Goal: Task Accomplishment & Management: Complete application form

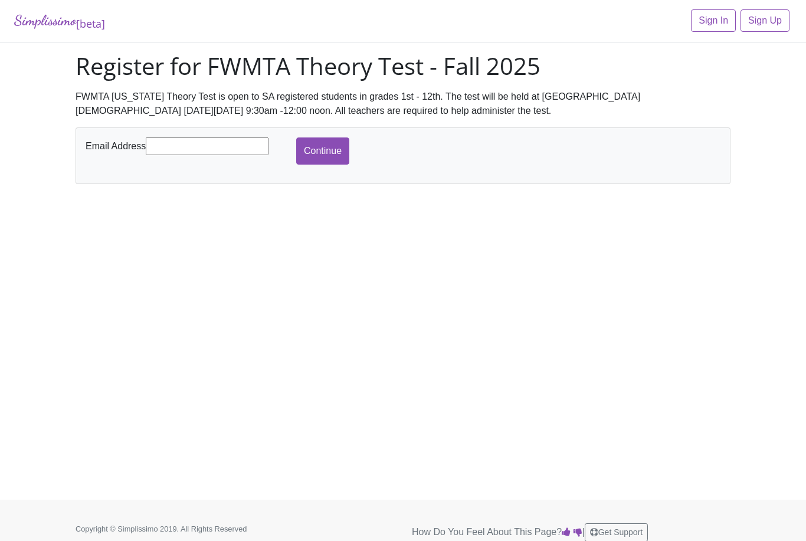
click at [209, 146] on input "text" at bounding box center [207, 147] width 123 height 18
type input "T"
click at [333, 149] on input "Continue" at bounding box center [322, 151] width 53 height 27
click at [177, 142] on input "tanrvna@yahoo.com" at bounding box center [207, 147] width 123 height 18
type input "[EMAIL_ADDRESS][DOMAIN_NAME]"
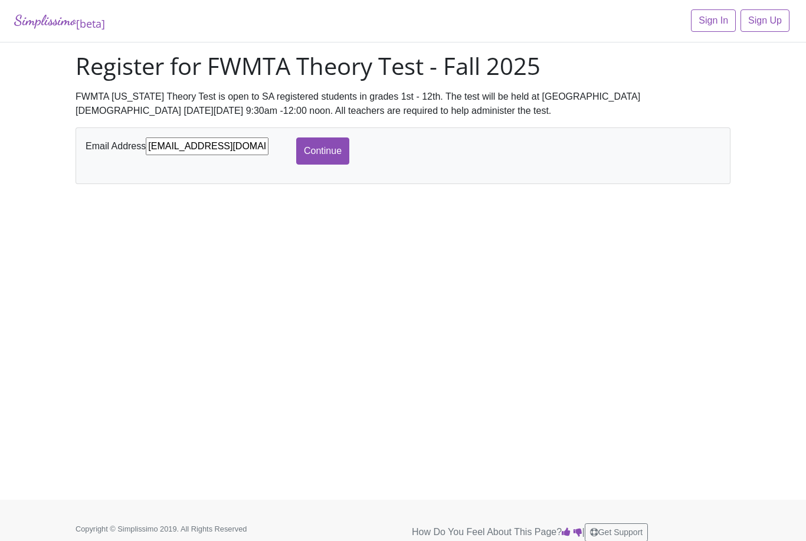
click at [328, 147] on input "Continue" at bounding box center [322, 151] width 53 height 27
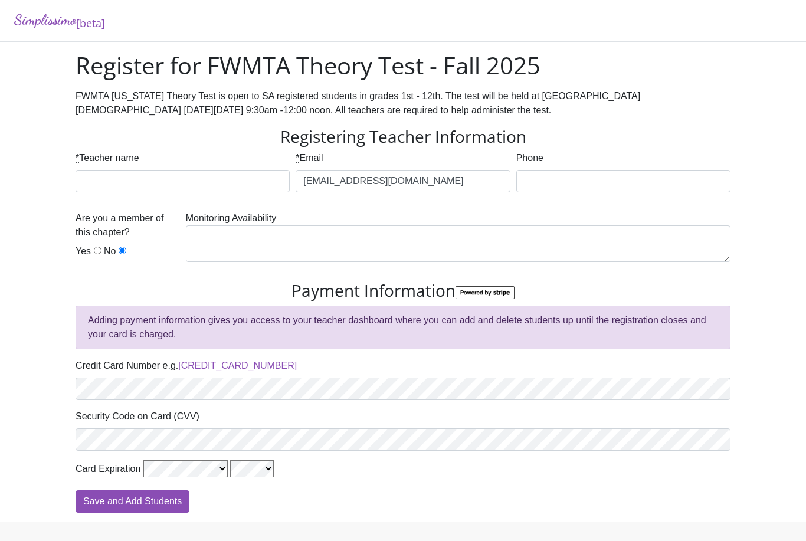
scroll to position [31, 0]
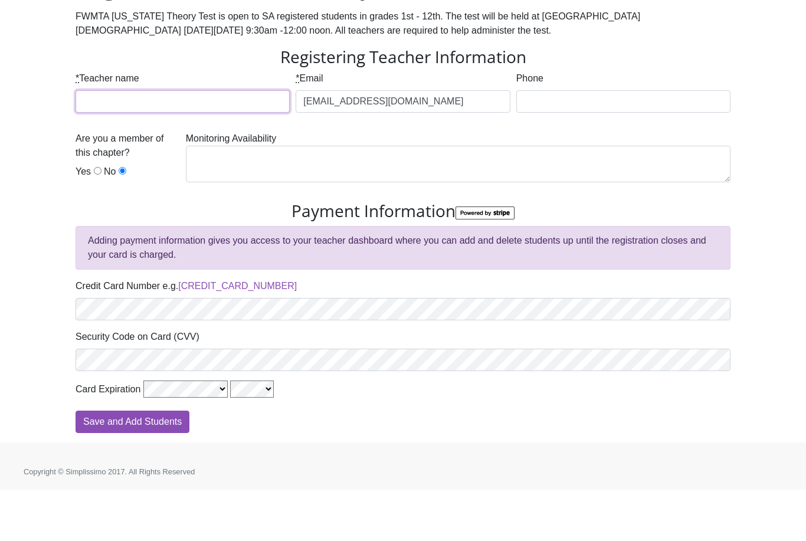
click at [156, 142] on input "* Teacher name" at bounding box center [183, 153] width 214 height 22
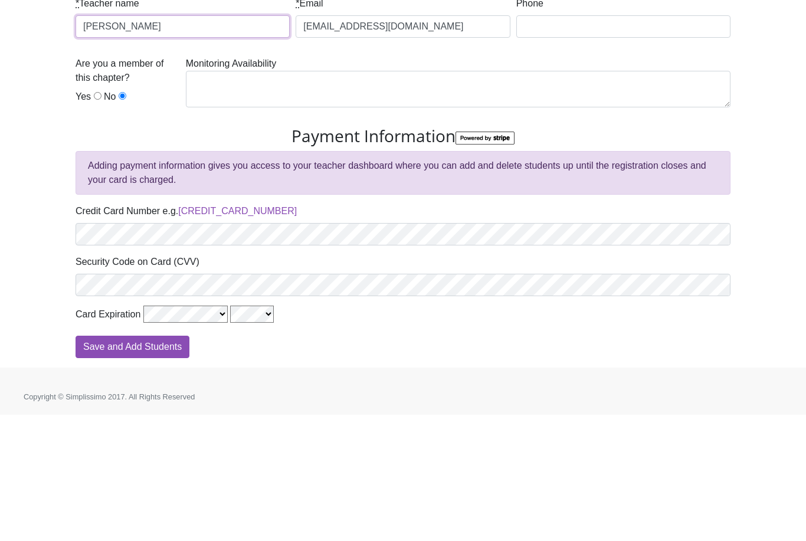
type input "[PERSON_NAME]"
click at [88, 216] on label "Yes" at bounding box center [83, 223] width 15 height 14
click at [94, 218] on input "Yes" at bounding box center [98, 222] width 8 height 8
radio input "true"
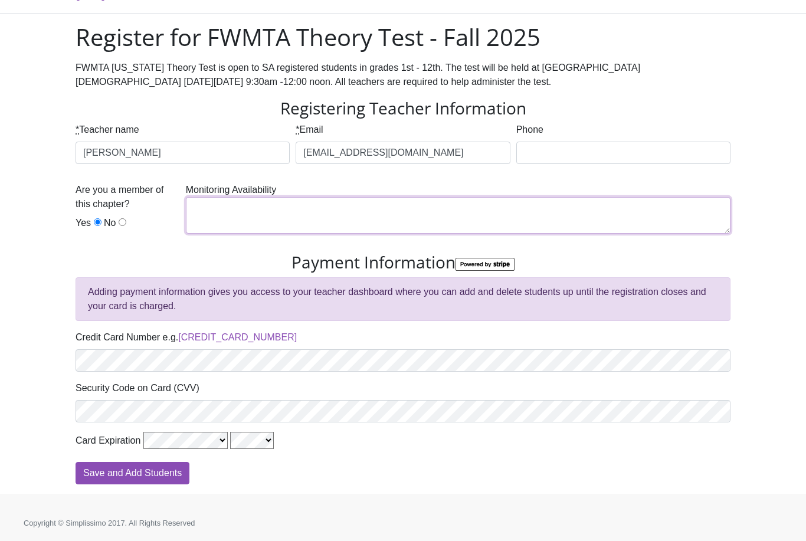
click at [225, 197] on textarea at bounding box center [458, 215] width 545 height 37
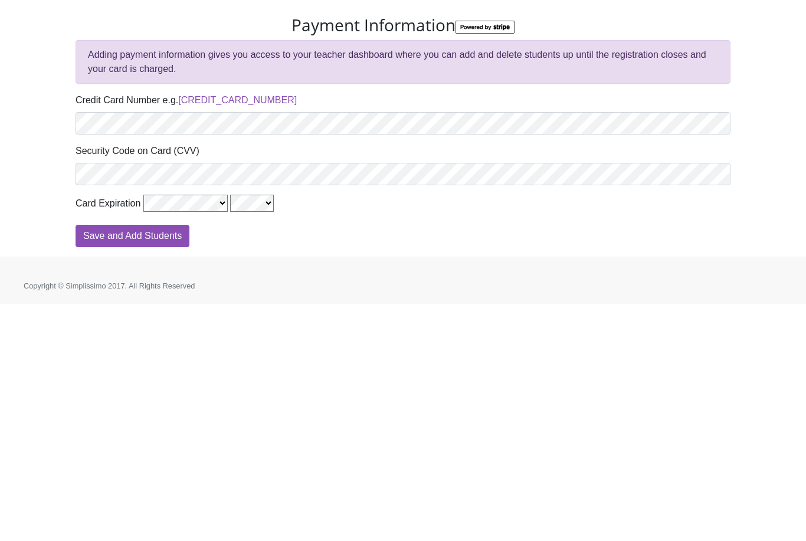
type textarea "I will not be able to monitor this year and will need to ask one of my parents …"
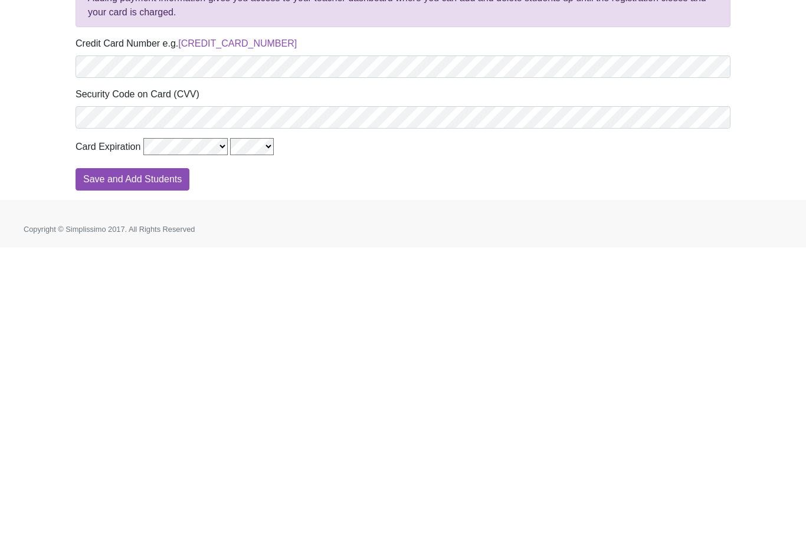
click at [143, 462] on input "Save and Add Students" at bounding box center [133, 473] width 114 height 22
type input "Processing"
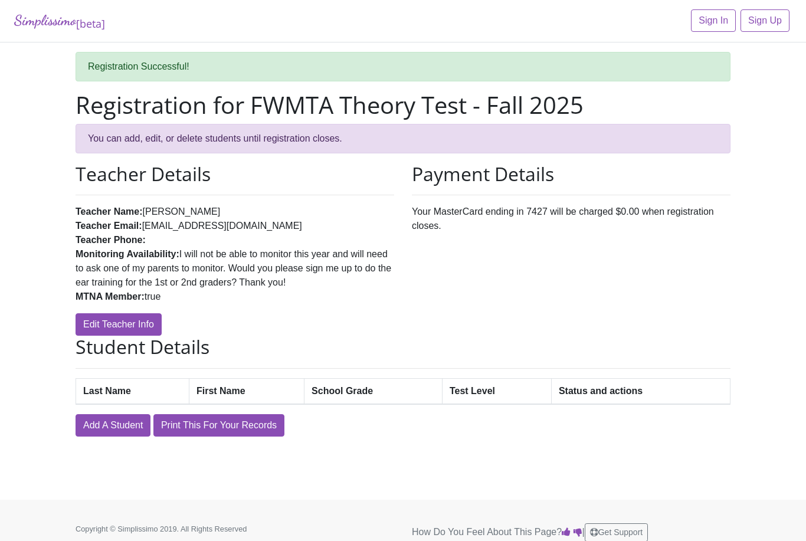
click at [117, 416] on link "Add A Student" at bounding box center [113, 425] width 75 height 22
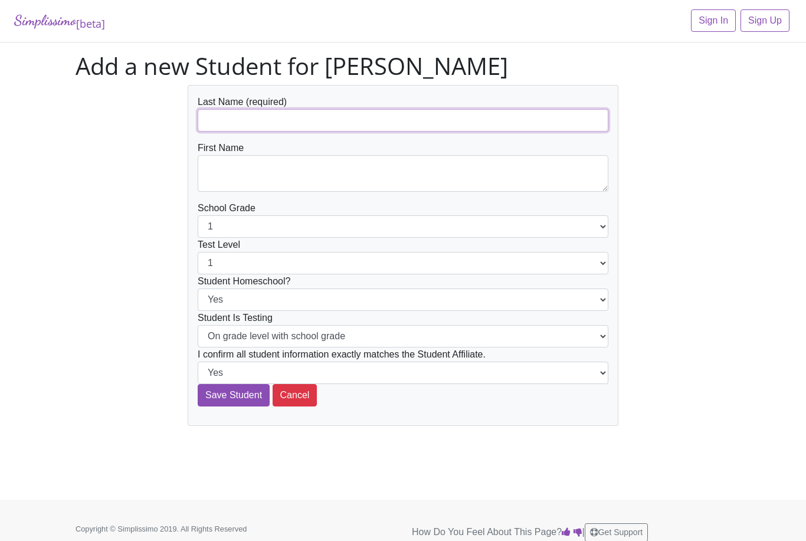
click at [352, 114] on input "text" at bounding box center [403, 120] width 411 height 22
click at [279, 121] on input "text" at bounding box center [403, 120] width 411 height 22
type input "L"
type input "Mandujano"
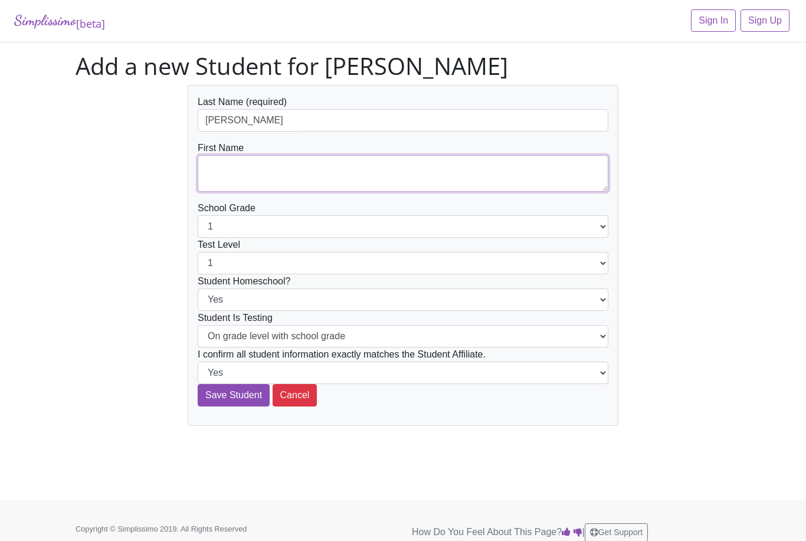
click at [277, 171] on textarea at bounding box center [403, 173] width 411 height 37
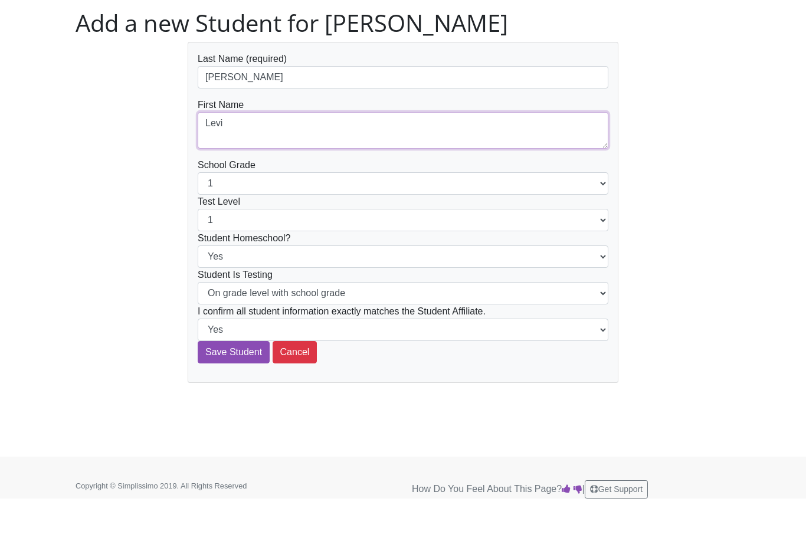
type textarea "Levi"
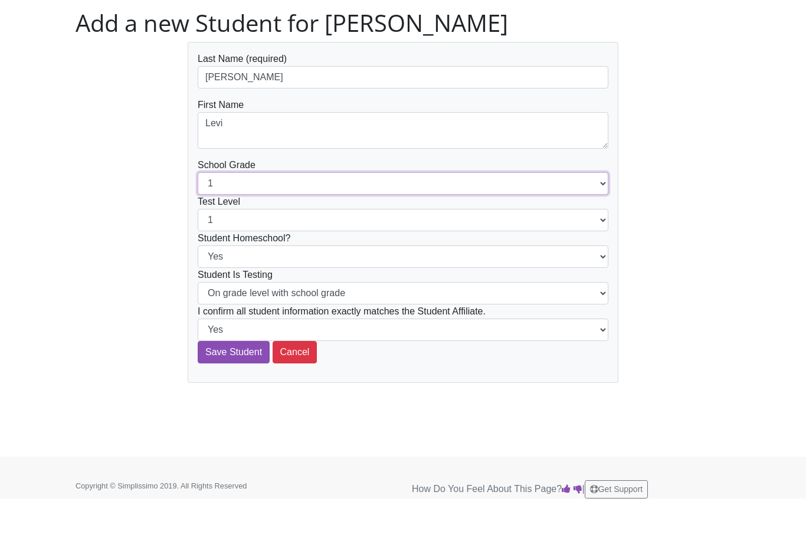
click at [597, 215] on select "1 2 3 4 5 6 7 8 9 10 11 12" at bounding box center [403, 226] width 411 height 22
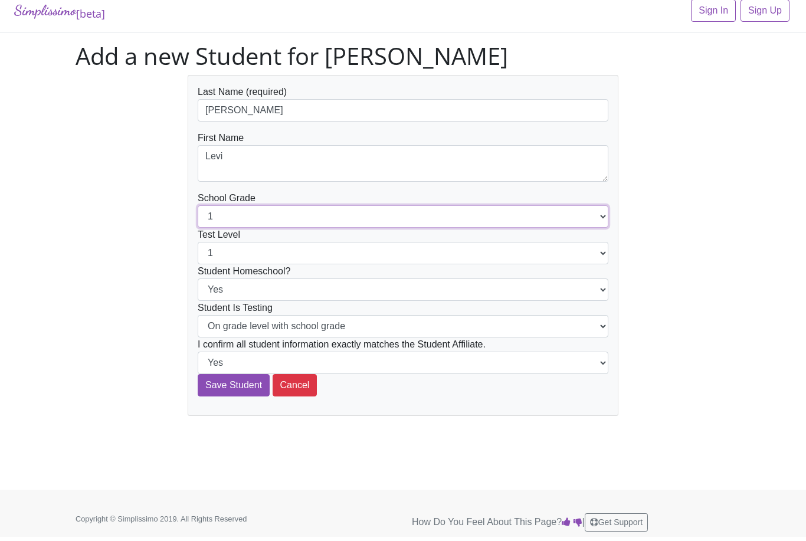
select select "5"
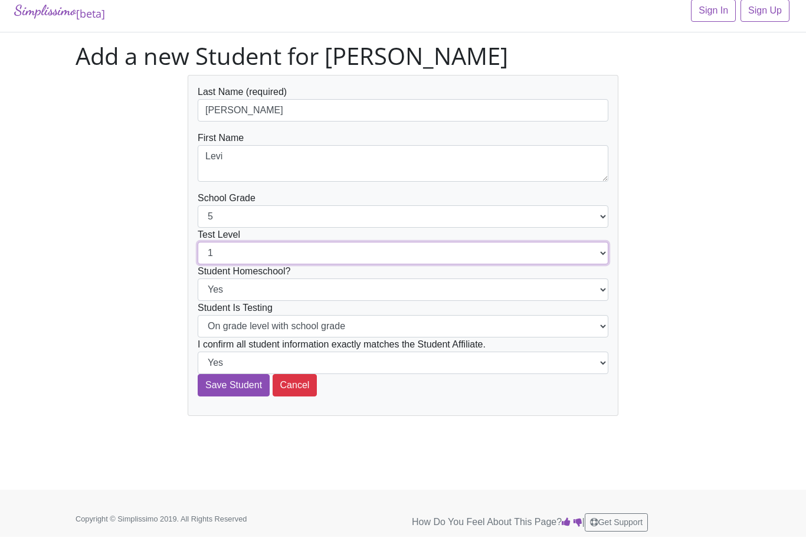
click at [600, 254] on select "1 2 3 4 5 6 7 8 9 10 11 12" at bounding box center [403, 253] width 411 height 22
select select "5"
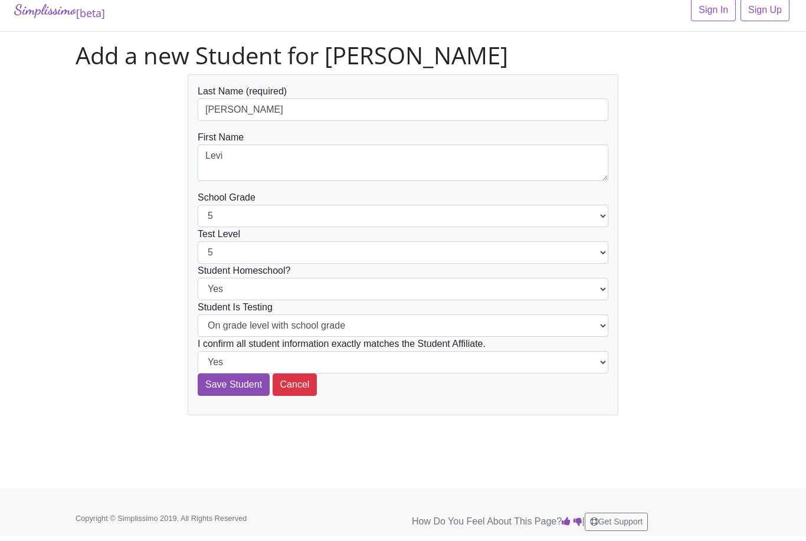
click at [237, 374] on input "Save Student" at bounding box center [234, 385] width 72 height 22
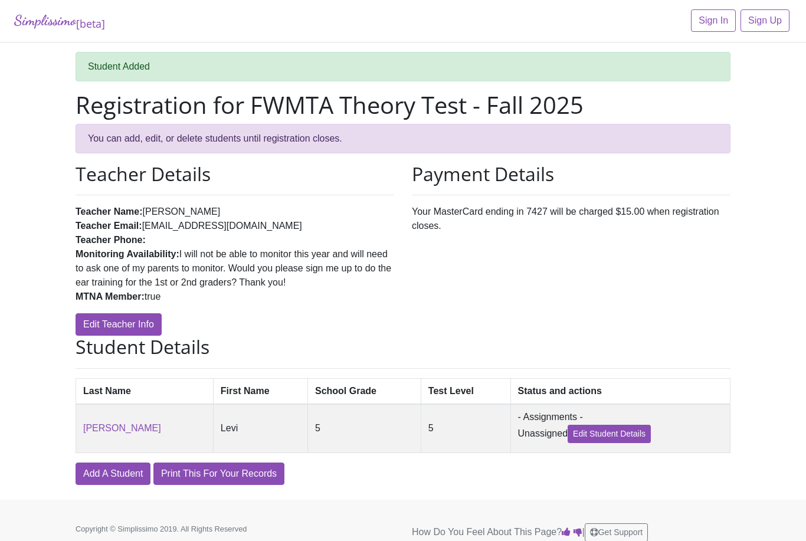
click at [117, 475] on link "Add A Student" at bounding box center [113, 474] width 75 height 22
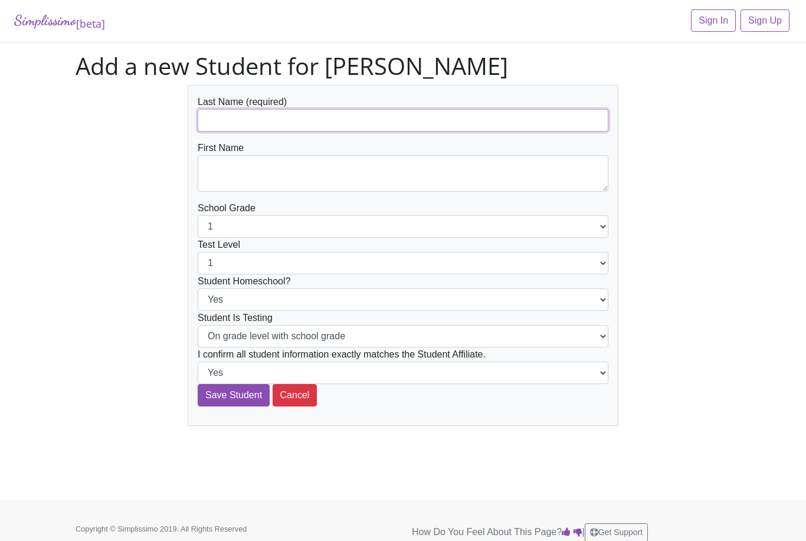
click at [274, 125] on input "text" at bounding box center [403, 120] width 411 height 22
type input "[PERSON_NAME]"
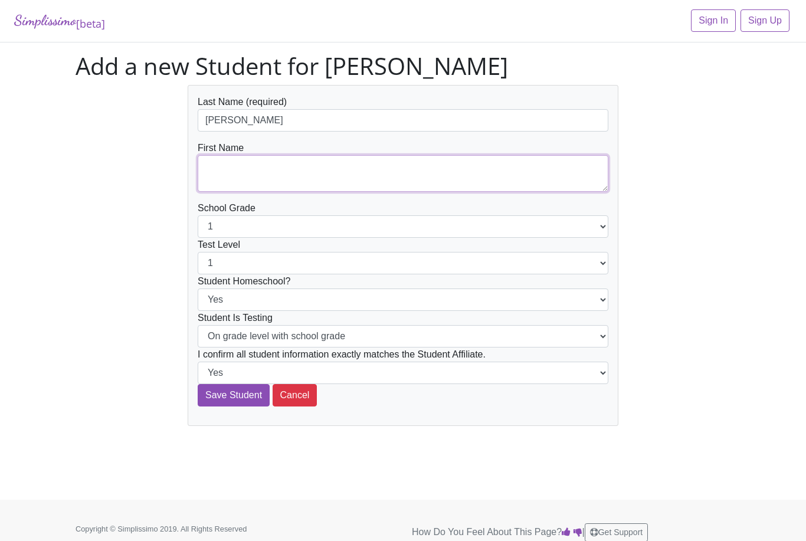
click at [264, 178] on textarea at bounding box center [403, 173] width 411 height 37
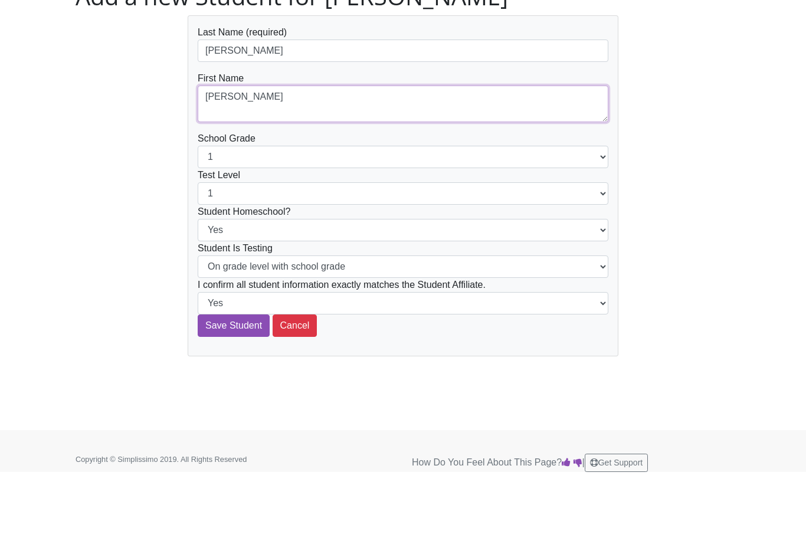
type textarea "[PERSON_NAME]"
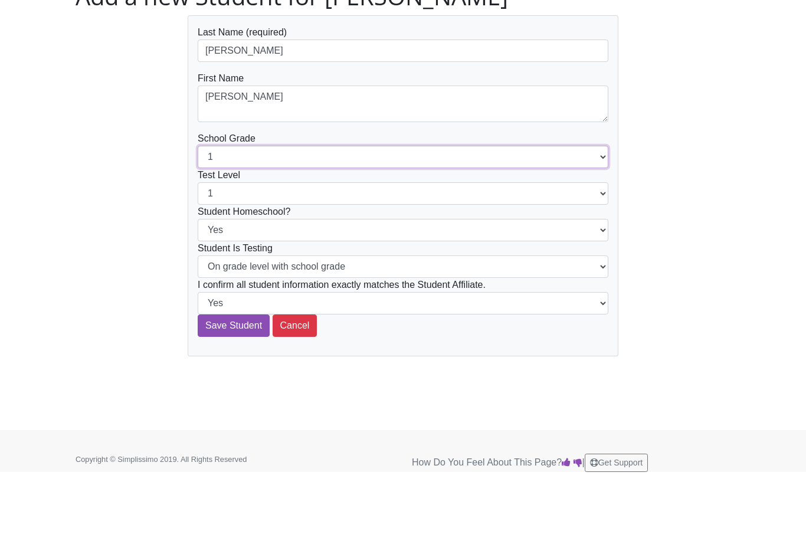
click at [601, 215] on select "1 2 3 4 5 6 7 8 9 10 11 12" at bounding box center [403, 226] width 411 height 22
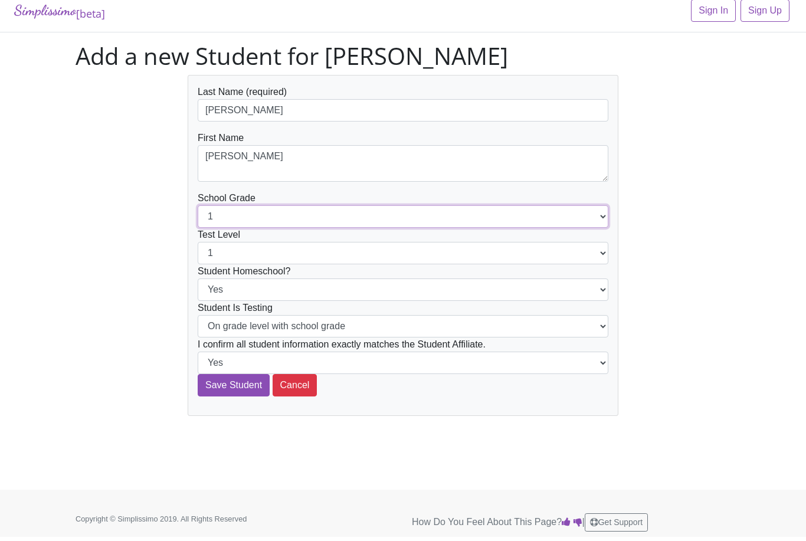
select select "6"
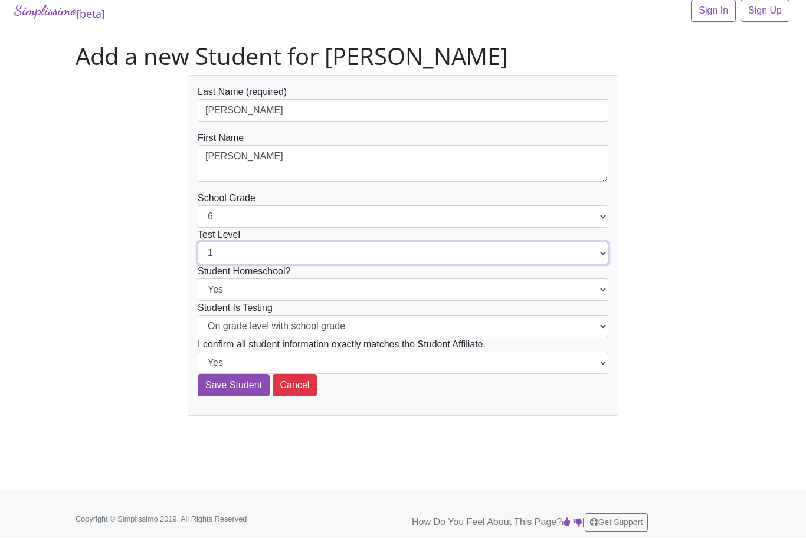
click at [594, 254] on select "1 2 3 4 5 6 7 8 9 10 11 12" at bounding box center [403, 253] width 411 height 22
select select "6"
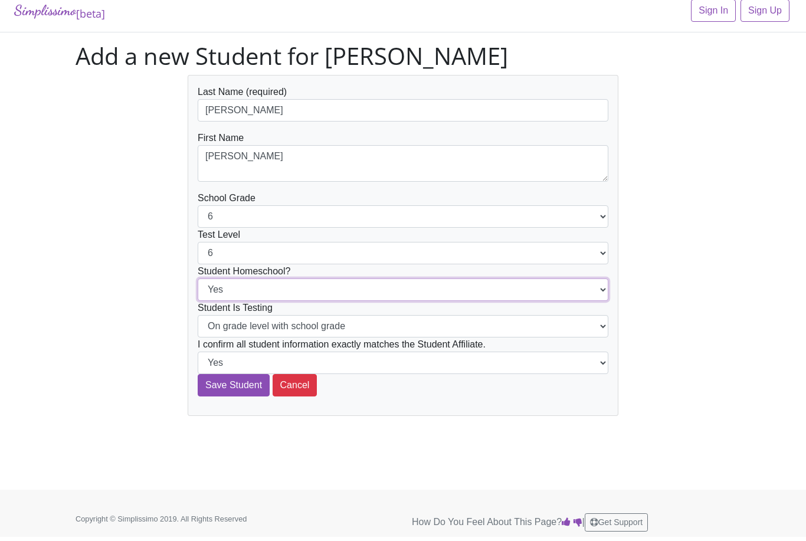
click at [599, 293] on select "Yes No" at bounding box center [403, 290] width 411 height 22
select select "No"
click at [236, 385] on input "Save Student" at bounding box center [234, 385] width 72 height 22
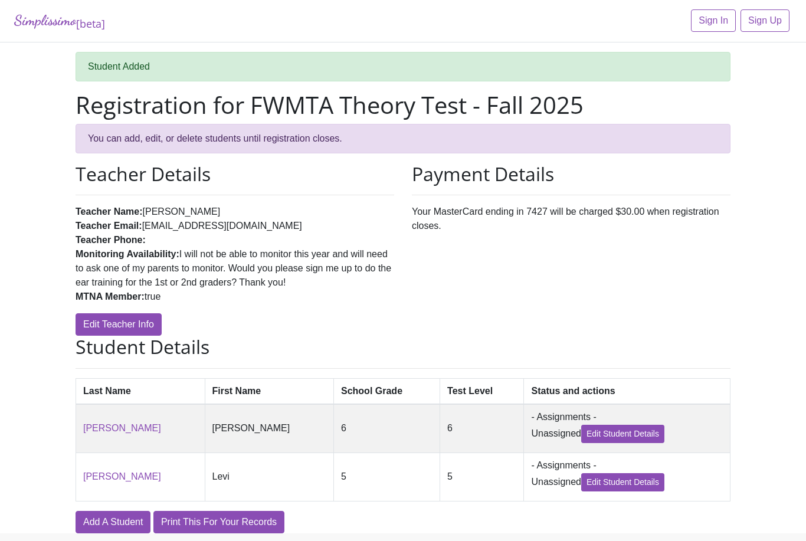
scroll to position [10, 0]
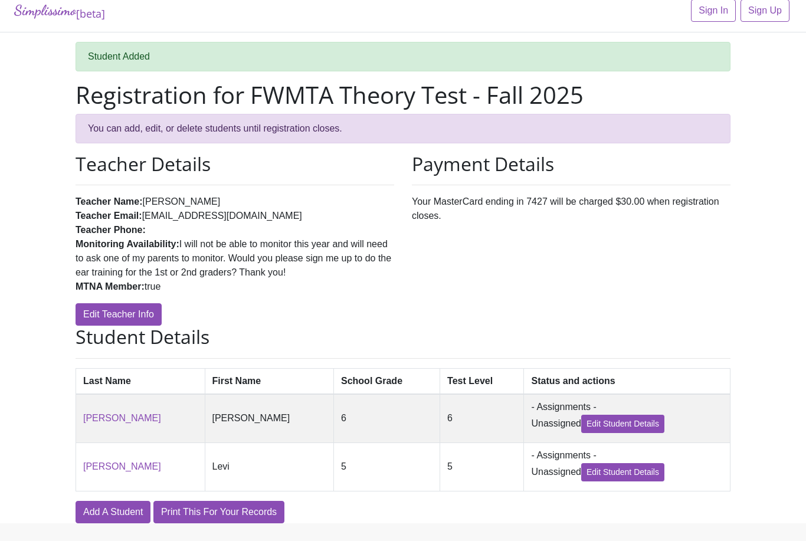
click at [107, 511] on link "Add A Student" at bounding box center [113, 512] width 75 height 22
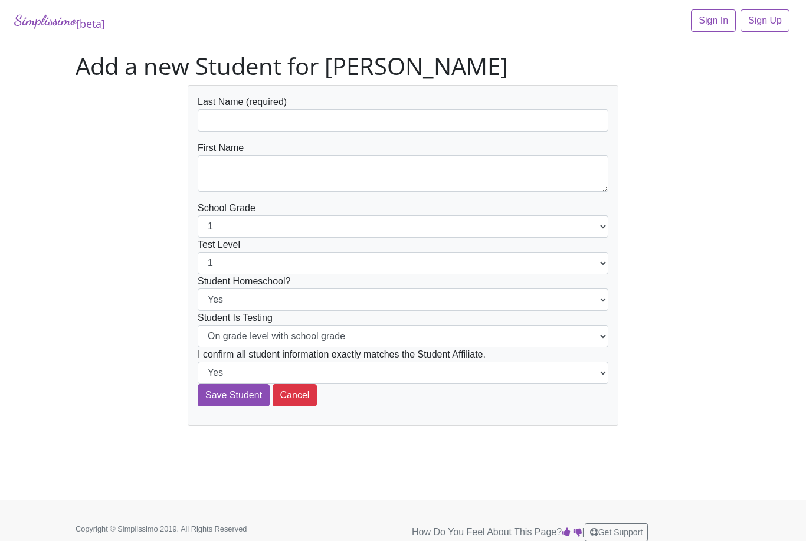
click at [286, 105] on div "Last Name (required)" at bounding box center [403, 113] width 411 height 37
click at [290, 117] on input "text" at bounding box center [403, 120] width 411 height 22
type input "David"
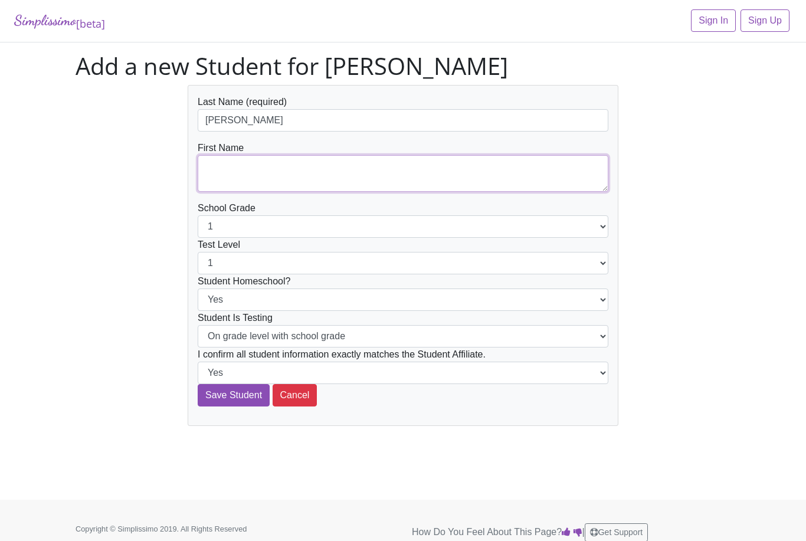
click at [277, 174] on textarea at bounding box center [403, 173] width 411 height 37
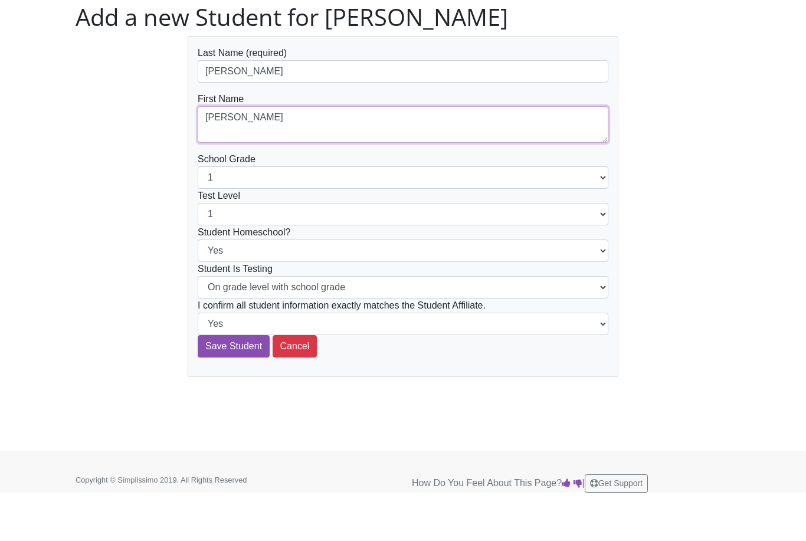
type textarea "Ian"
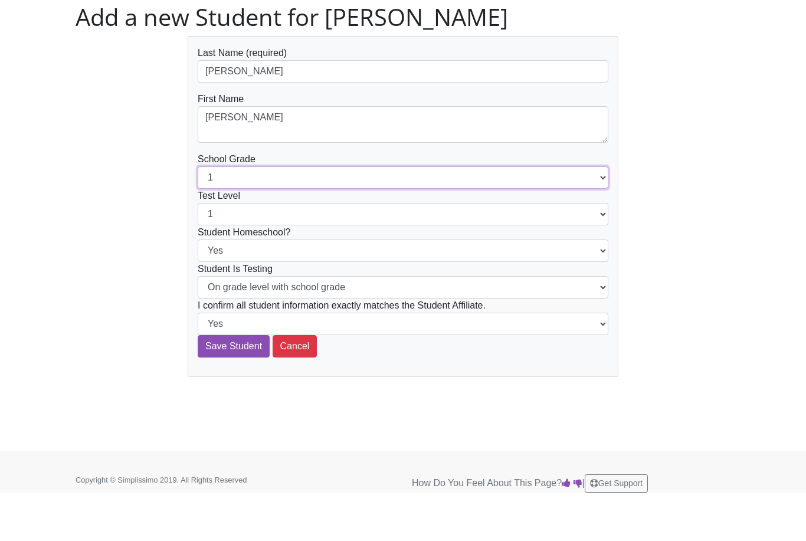
click at [594, 215] on select "1 2 3 4 5 6 7 8 9 10 11 12" at bounding box center [403, 226] width 411 height 22
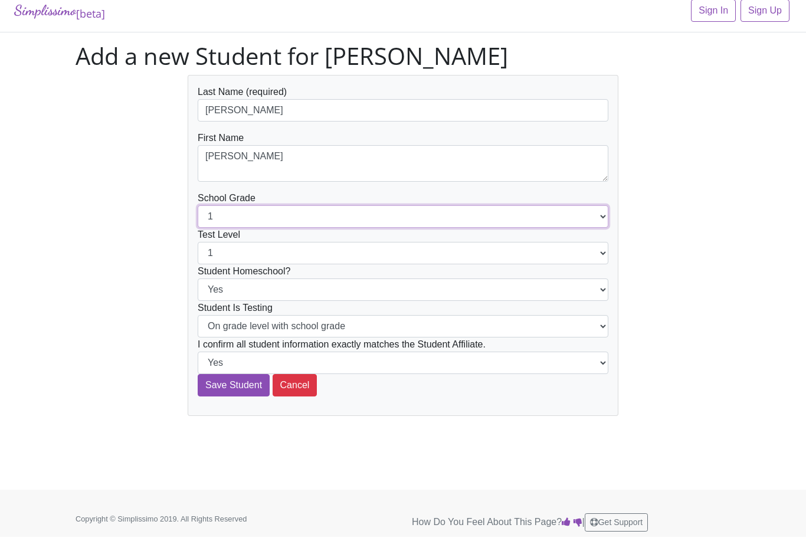
select select "7"
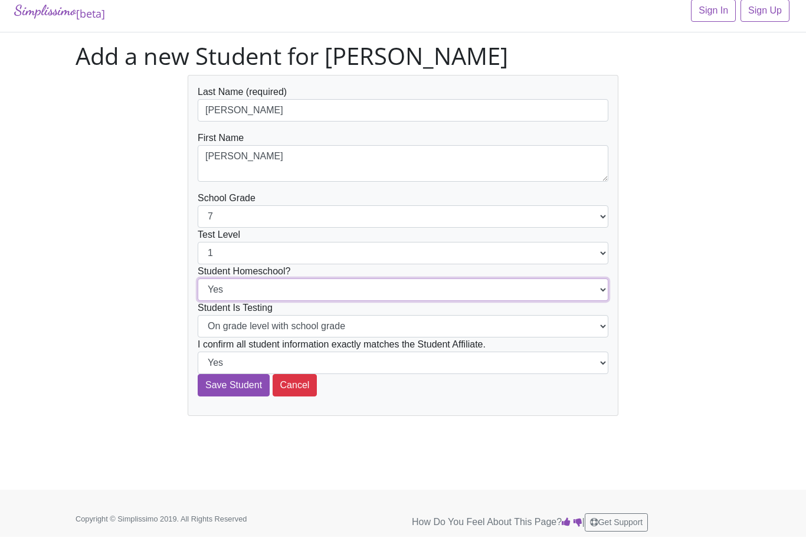
click at [596, 292] on select "Yes No" at bounding box center [403, 290] width 411 height 22
select select "No"
click at [234, 382] on input "Save Student" at bounding box center [234, 385] width 72 height 22
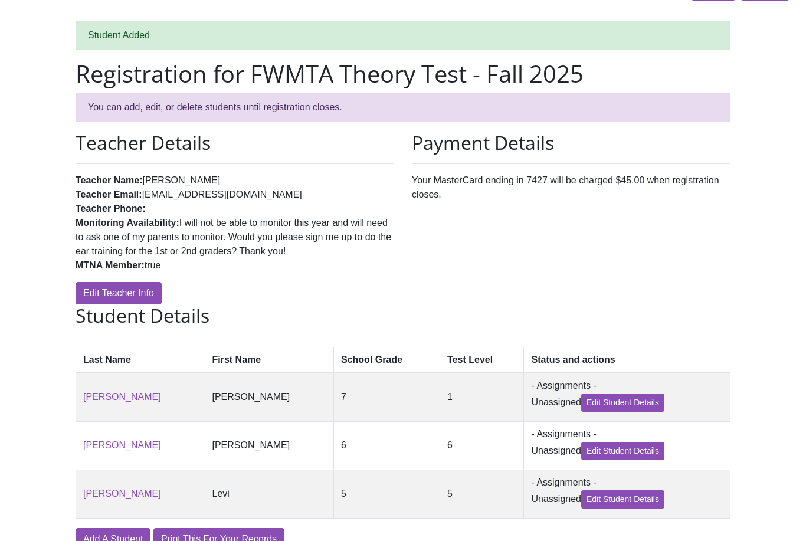
scroll to position [58, 0]
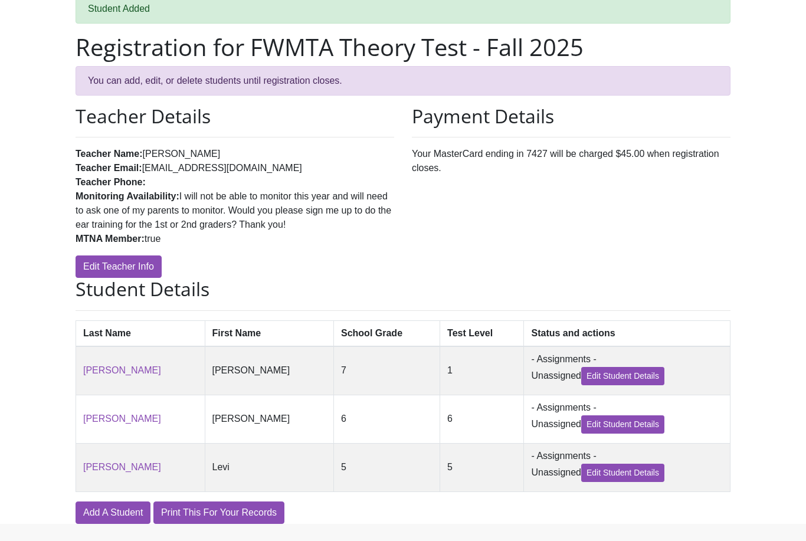
click at [589, 383] on link "Edit Student Details" at bounding box center [622, 376] width 83 height 18
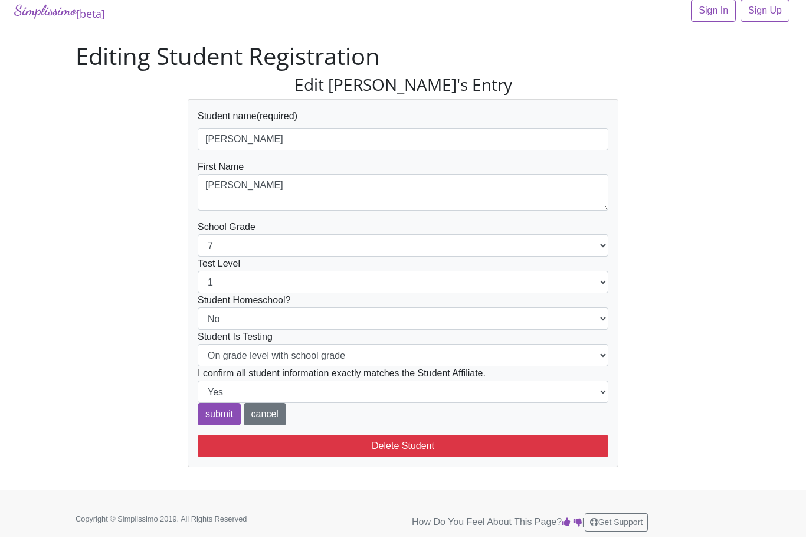
scroll to position [10, 0]
click at [258, 136] on input "[PERSON_NAME]" at bounding box center [403, 139] width 411 height 22
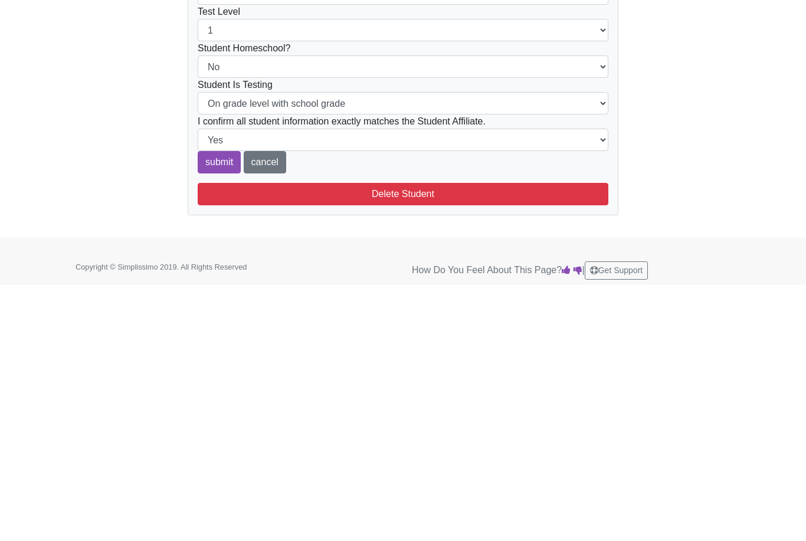
type input "[PERSON_NAME]"
click at [220, 403] on input "submit" at bounding box center [219, 414] width 43 height 22
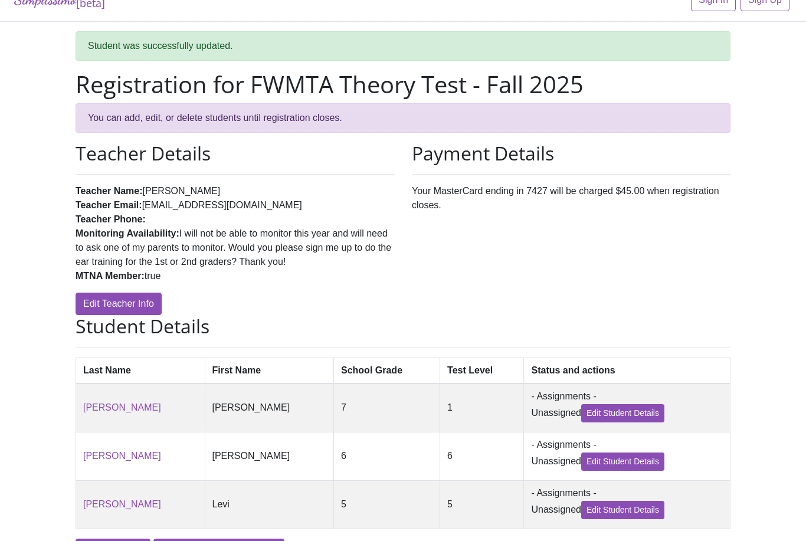
scroll to position [58, 0]
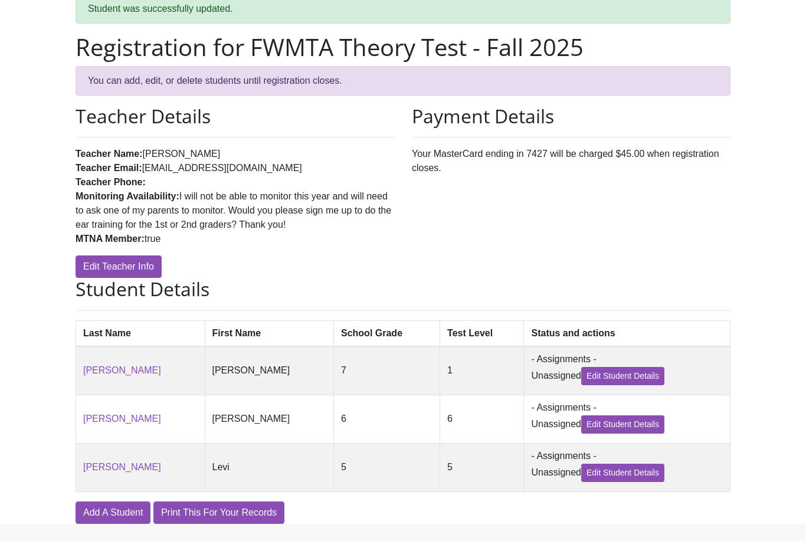
click at [603, 381] on link "Edit Student Details" at bounding box center [622, 376] width 83 height 18
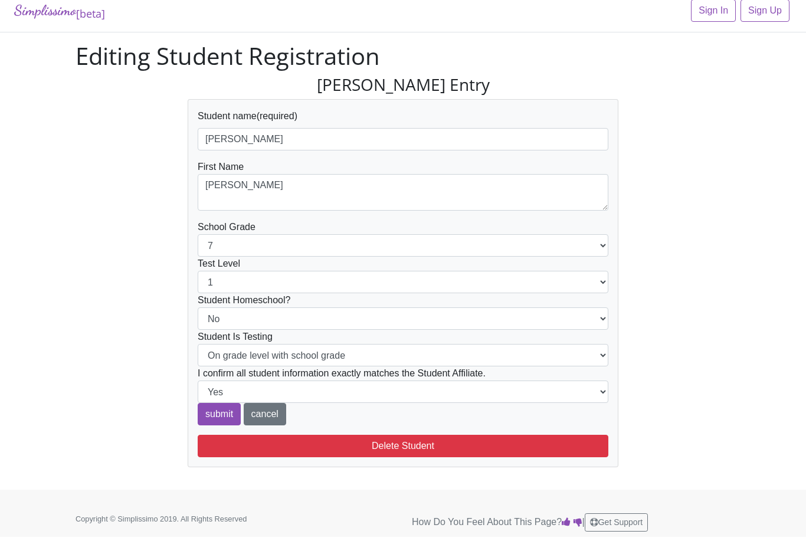
scroll to position [10, 0]
click at [600, 279] on select "1 2 3 4 5 6 7 8 9 10 11 12" at bounding box center [403, 282] width 411 height 22
select select "7"
click at [219, 407] on input "submit" at bounding box center [219, 414] width 43 height 22
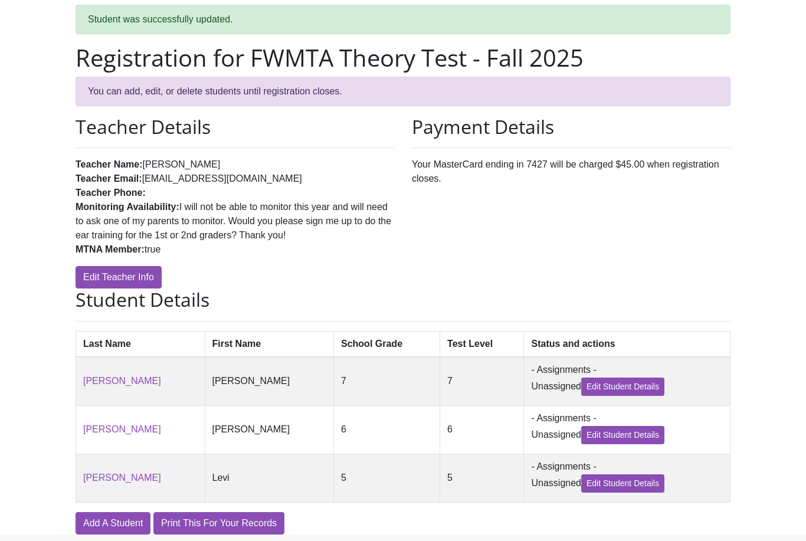
scroll to position [58, 0]
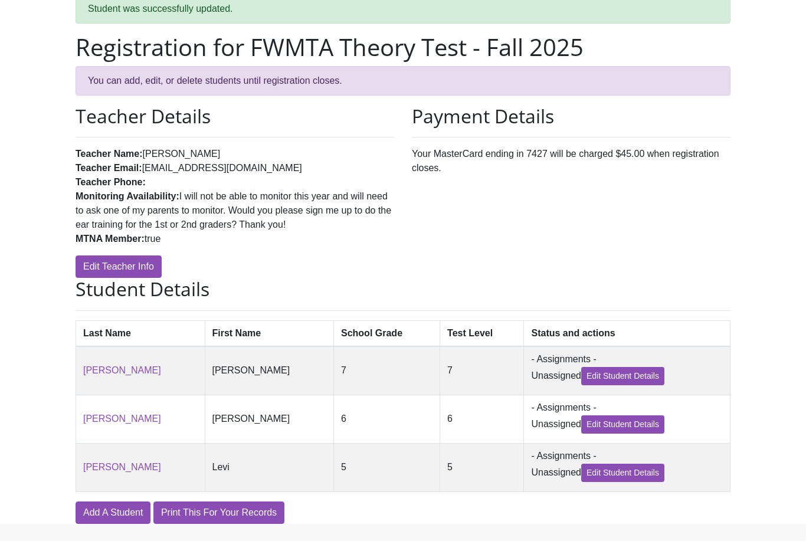
click at [110, 517] on link "Add A Student" at bounding box center [113, 513] width 75 height 22
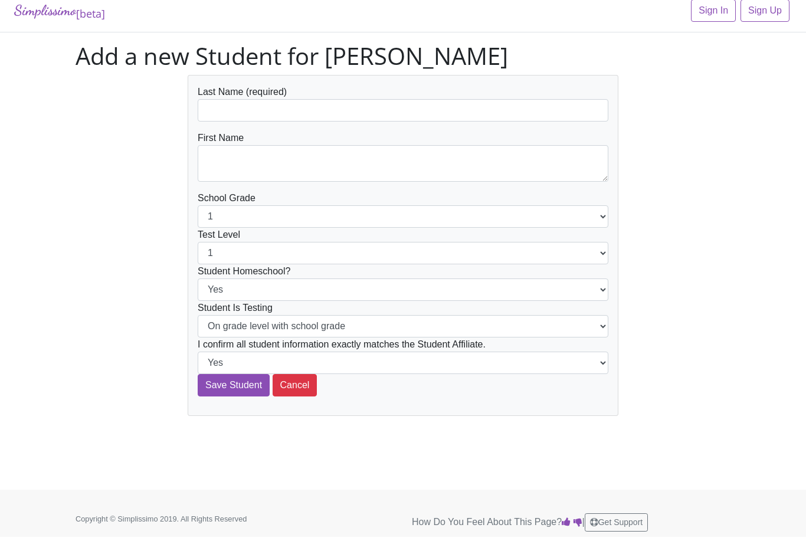
scroll to position [10, 0]
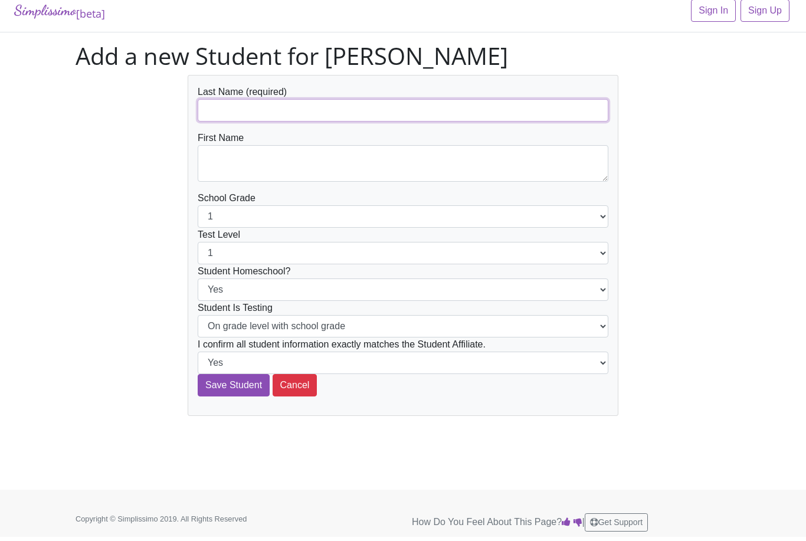
click at [299, 107] on input "text" at bounding box center [403, 110] width 411 height 22
type input "Nguyen"
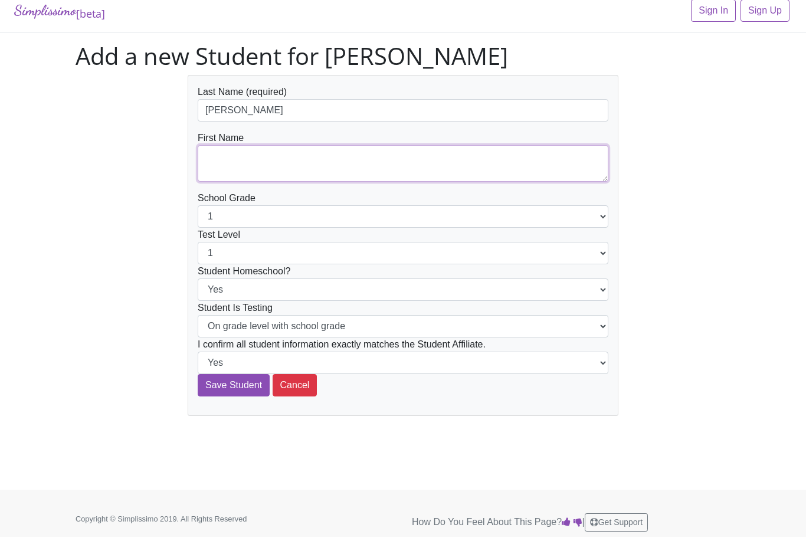
click at [243, 160] on textarea at bounding box center [403, 163] width 411 height 37
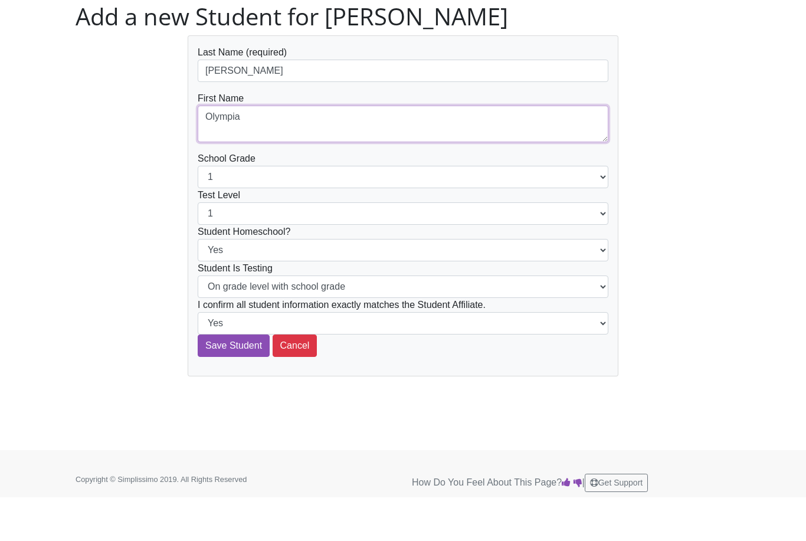
type textarea "Olympia"
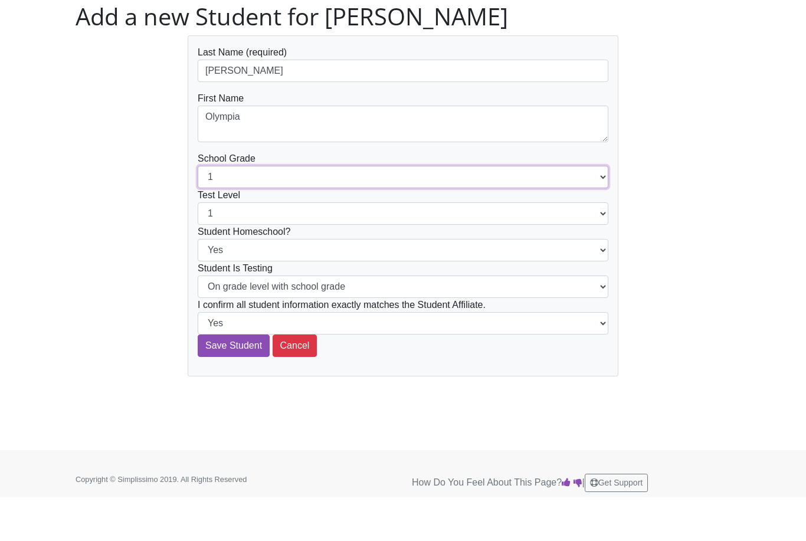
click at [591, 205] on select "1 2 3 4 5 6 7 8 9 10 11 12" at bounding box center [403, 216] width 411 height 22
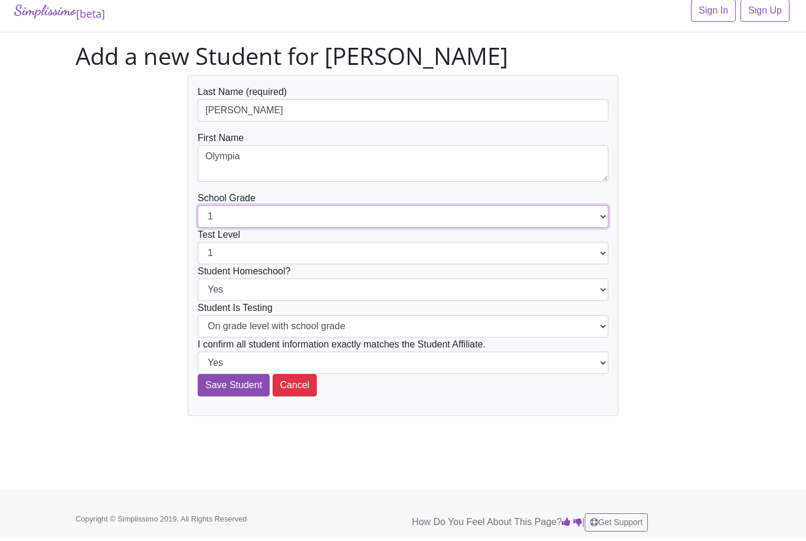
select select "9"
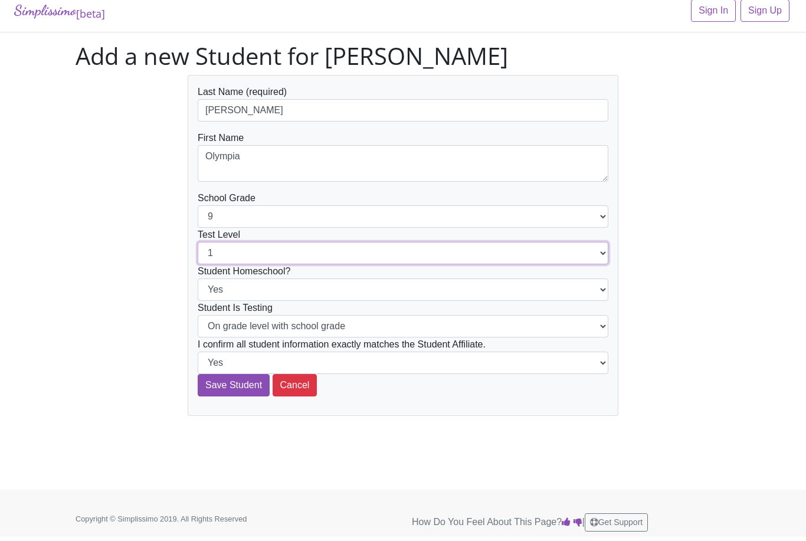
click at [606, 254] on select "1 2 3 4 5 6 7 8 9 10 11 12" at bounding box center [403, 253] width 411 height 22
select select "8"
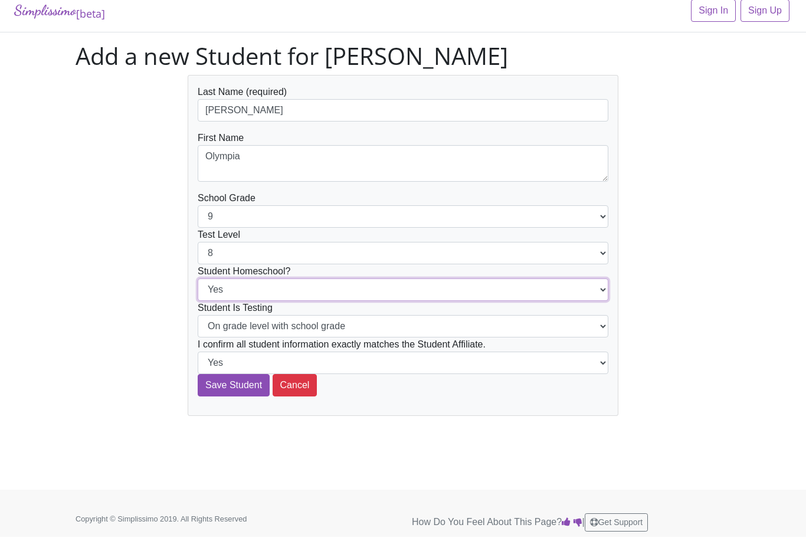
click at [595, 285] on select "Yes No" at bounding box center [403, 290] width 411 height 22
select select "No"
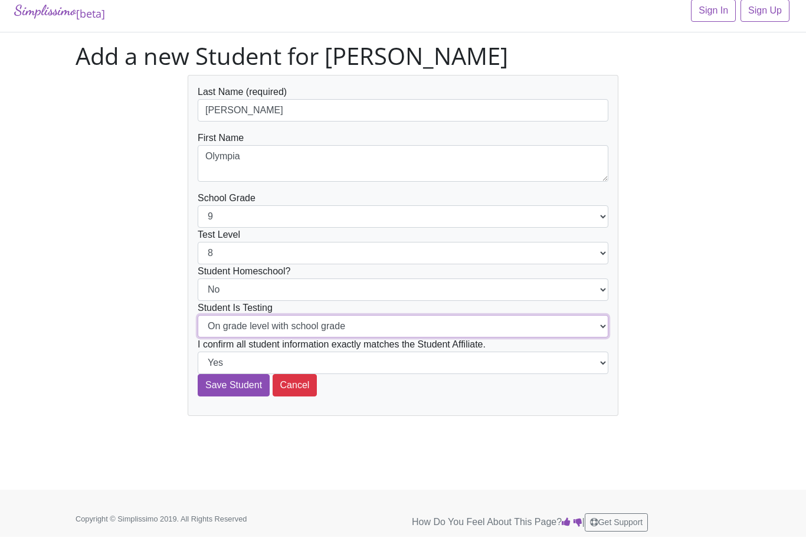
click at [588, 322] on select "On grade level with school grade Below grade level with school grade" at bounding box center [403, 326] width 411 height 22
select select "Below grade level with school grade"
click at [231, 384] on input "Save Student" at bounding box center [234, 385] width 72 height 22
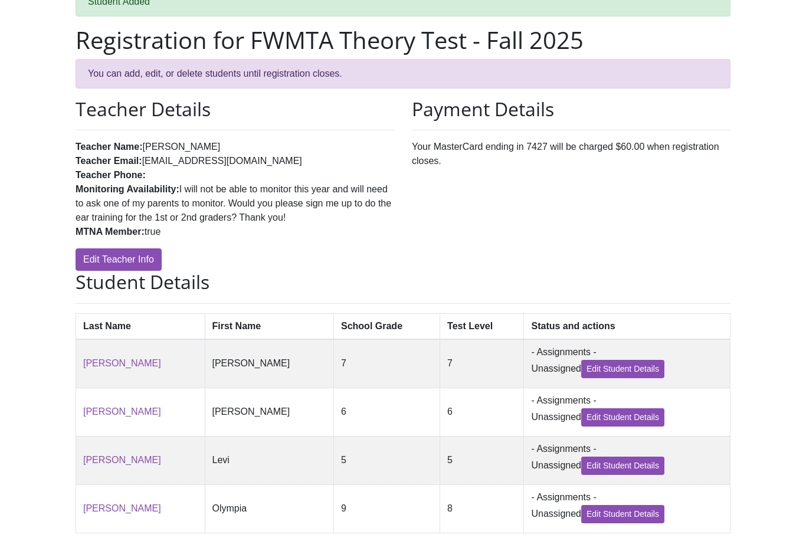
scroll to position [107, 0]
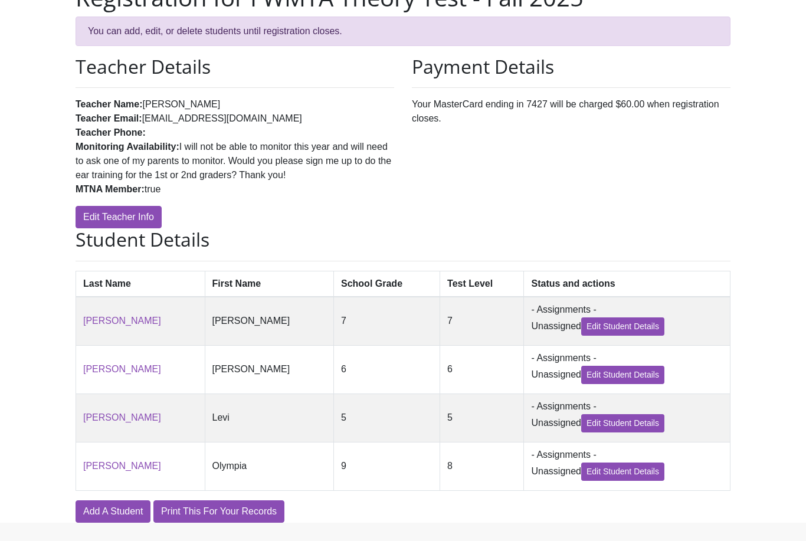
click at [124, 508] on link "Add A Student" at bounding box center [113, 512] width 75 height 22
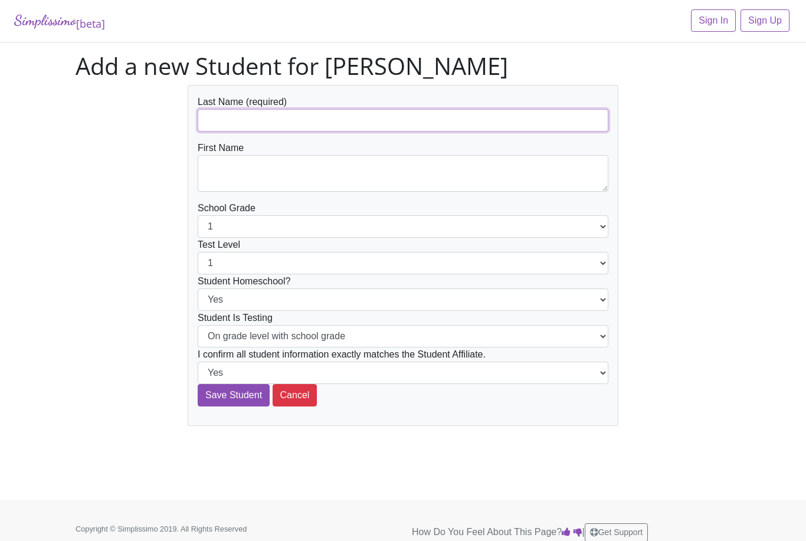
click at [279, 109] on input "text" at bounding box center [403, 120] width 411 height 22
type input "Sherwood"
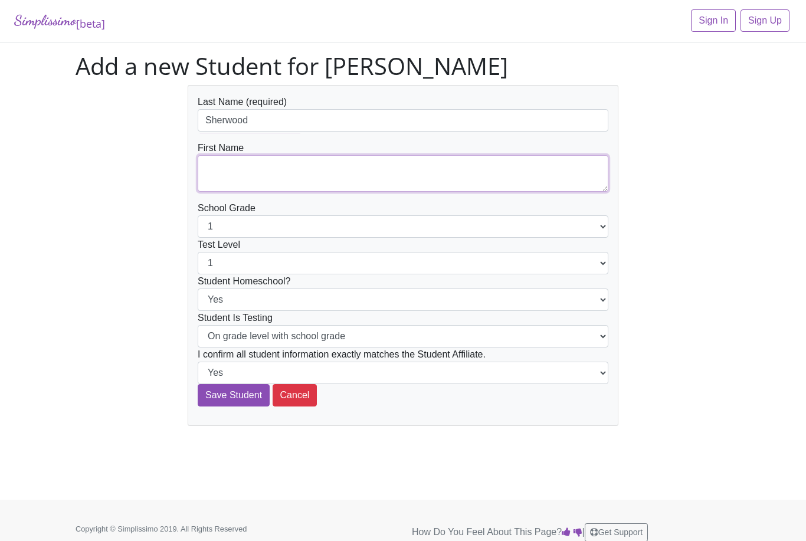
click at [281, 181] on textarea at bounding box center [403, 173] width 411 height 37
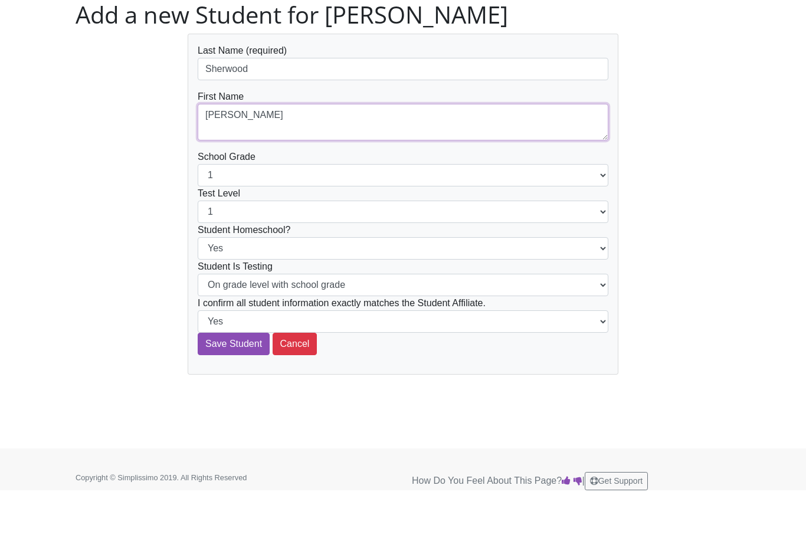
type textarea "[PERSON_NAME]"
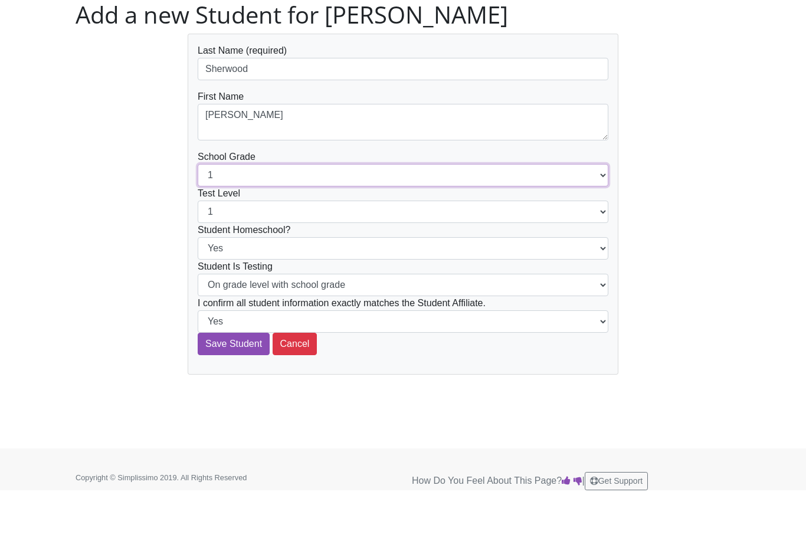
click at [597, 215] on select "1 2 3 4 5 6 7 8 9 10 11 12" at bounding box center [403, 226] width 411 height 22
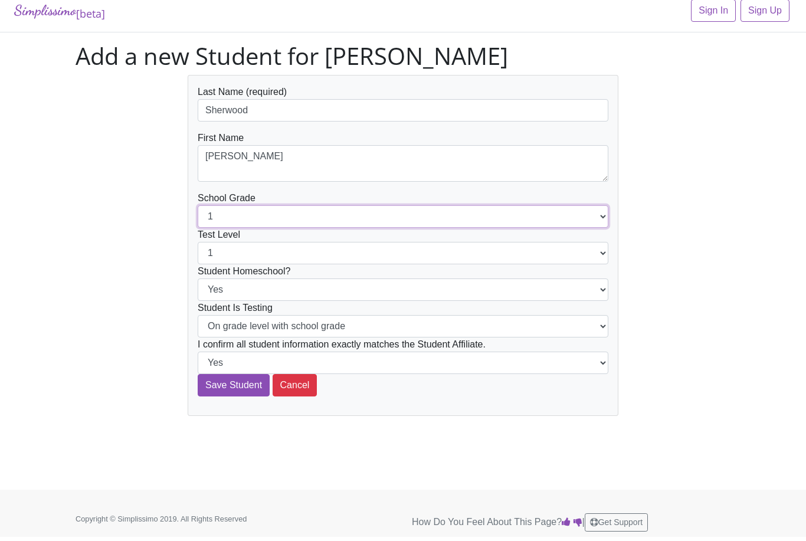
select select "11"
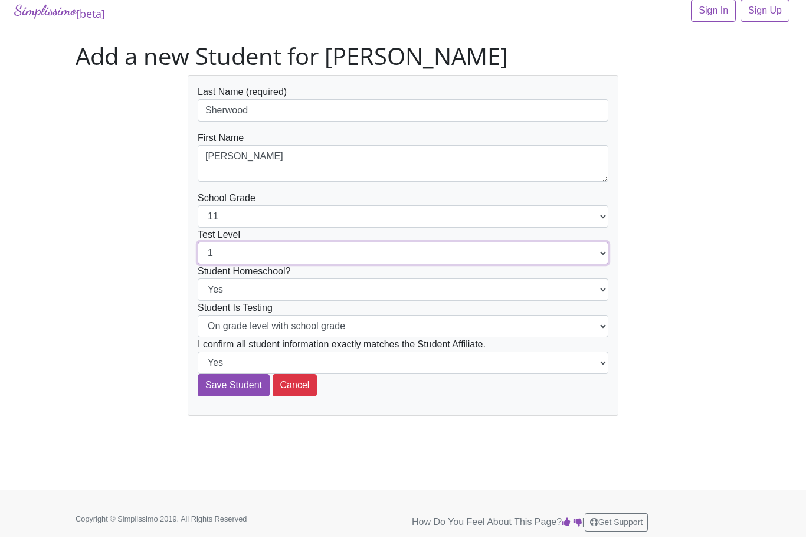
click at [593, 250] on select "1 2 3 4 5 6 7 8 9 10 11 12" at bounding box center [403, 253] width 411 height 22
select select "11"
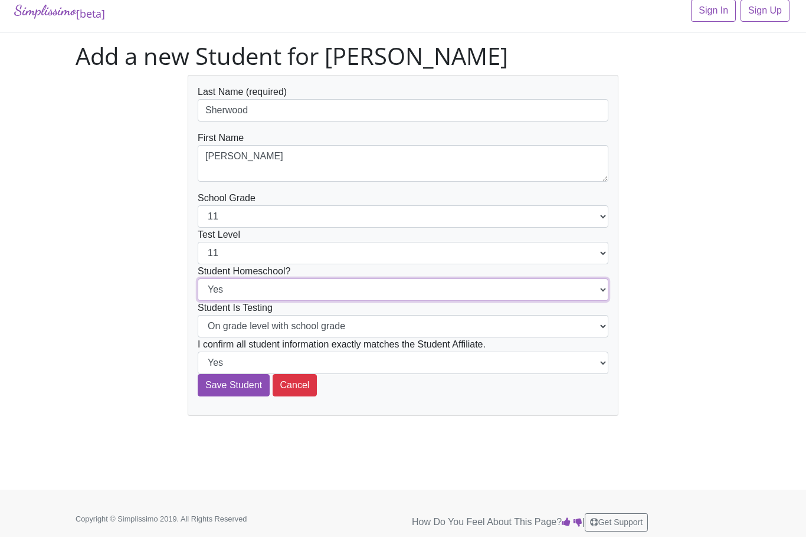
click at [596, 287] on select "Yes No" at bounding box center [403, 290] width 411 height 22
select select "No"
click at [236, 378] on input "Save Student" at bounding box center [234, 385] width 72 height 22
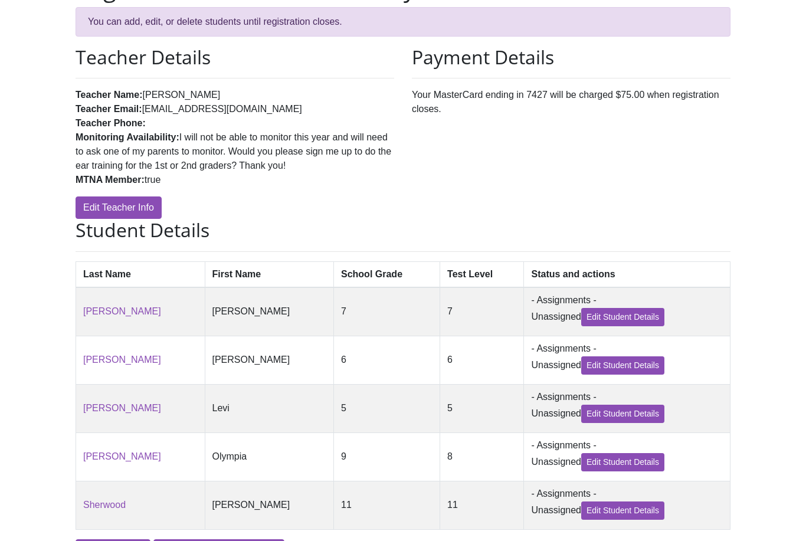
scroll to position [157, 0]
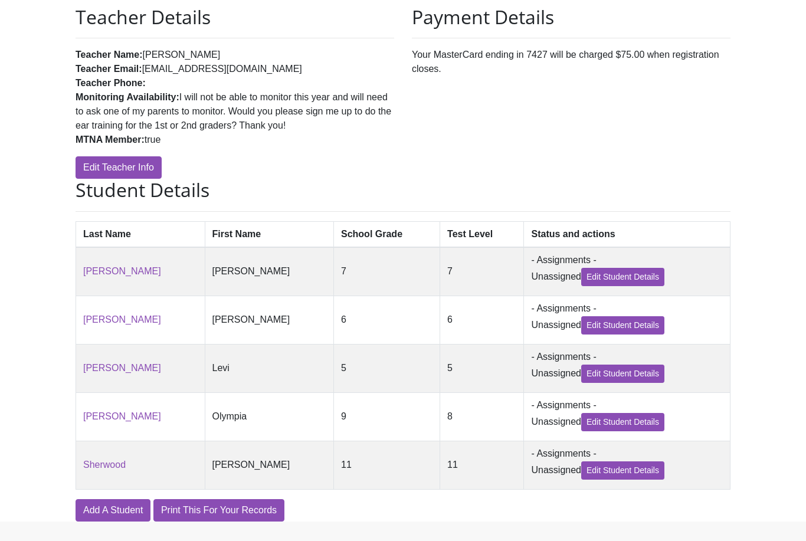
click at [118, 513] on link "Add A Student" at bounding box center [113, 510] width 75 height 22
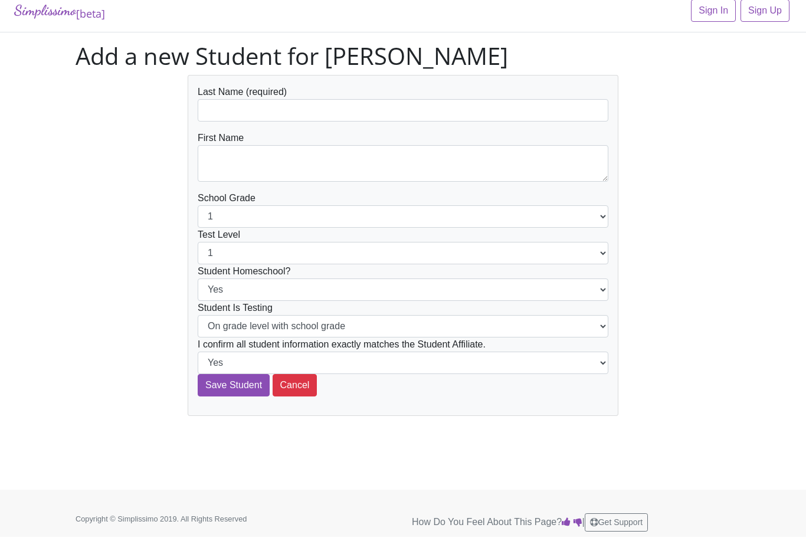
scroll to position [10, 0]
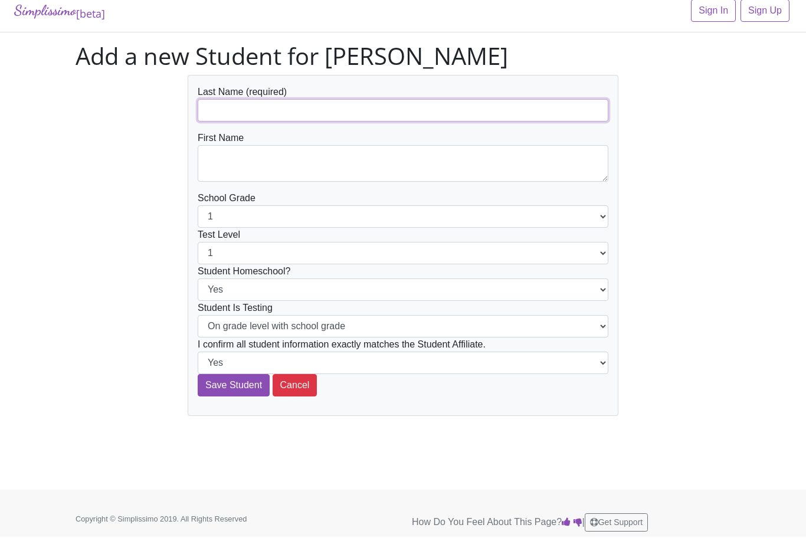
click at [315, 109] on input "text" at bounding box center [403, 110] width 411 height 22
type input "Canete"
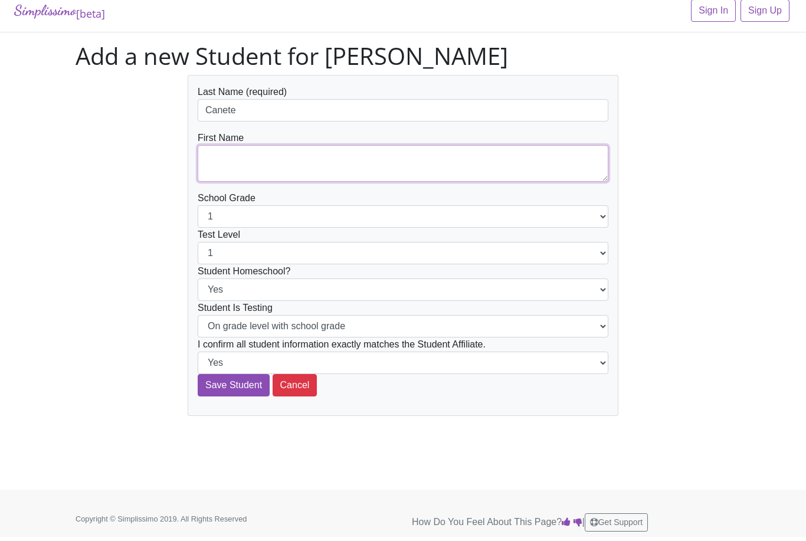
click at [285, 155] on textarea at bounding box center [403, 163] width 411 height 37
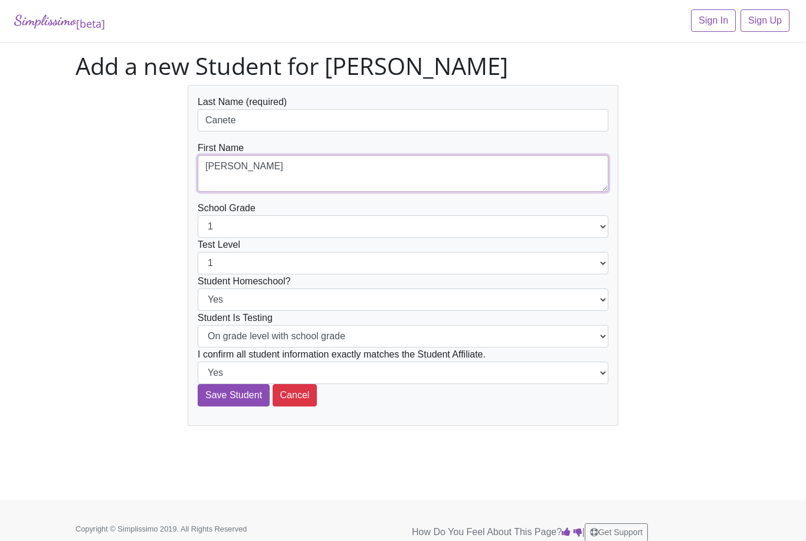
type textarea "[PERSON_NAME]"
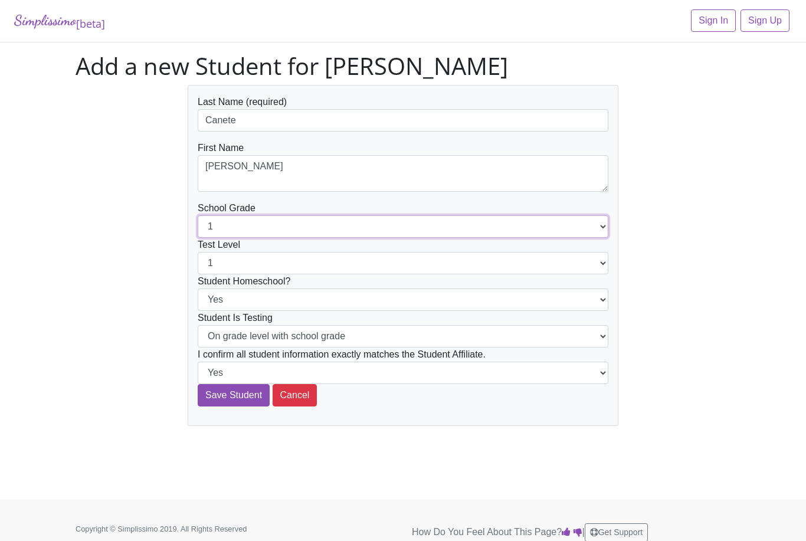
click at [599, 221] on select "1 2 3 4 5 6 7 8 9 10 11 12" at bounding box center [403, 226] width 411 height 22
select select "12"
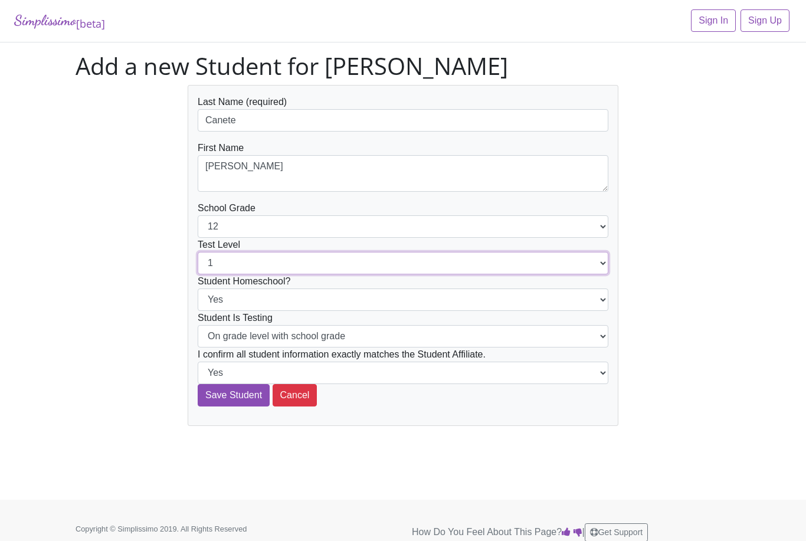
click at [604, 259] on select "1 2 3 4 5 6 7 8 9 10 11 12" at bounding box center [403, 263] width 411 height 22
select select "12"
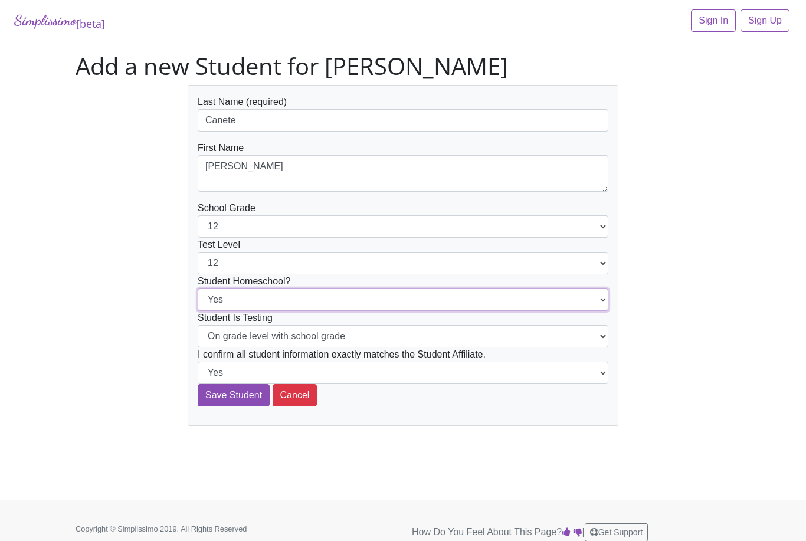
click at [597, 299] on select "Yes No" at bounding box center [403, 300] width 411 height 22
select select "No"
click at [240, 393] on input "Save Student" at bounding box center [234, 395] width 72 height 22
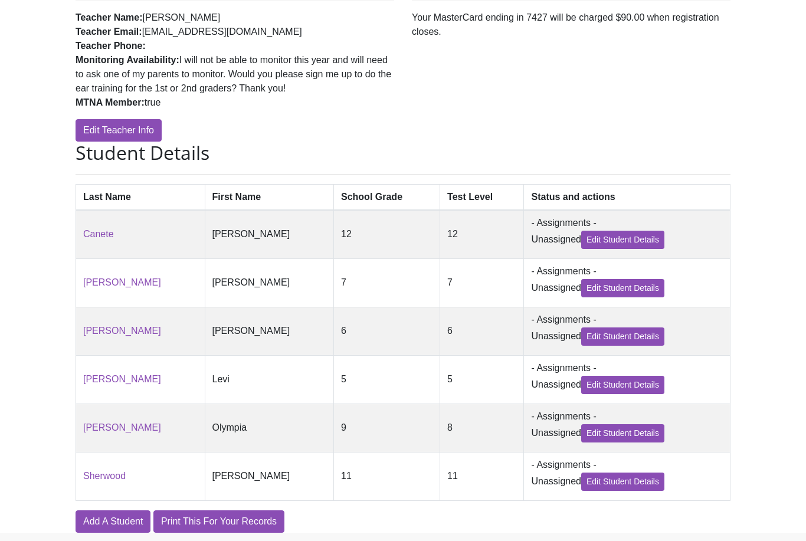
scroll to position [207, 0]
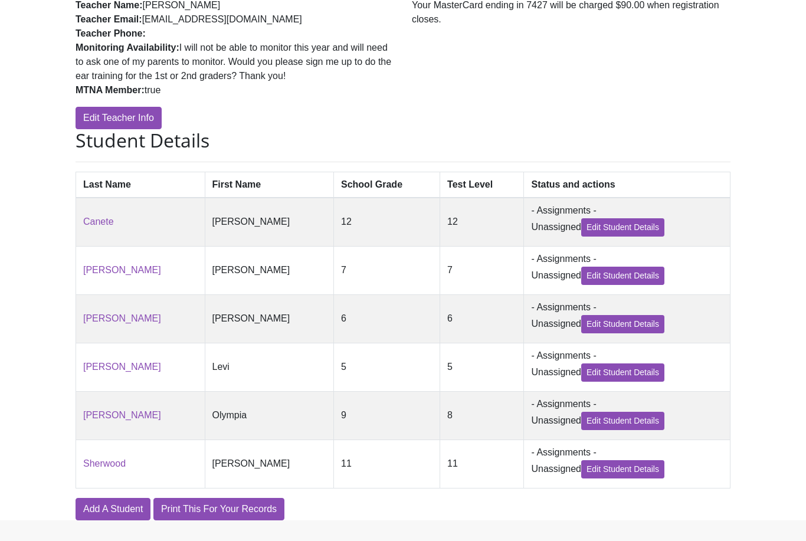
click at [225, 519] on link "Print This For Your Records" at bounding box center [218, 509] width 131 height 22
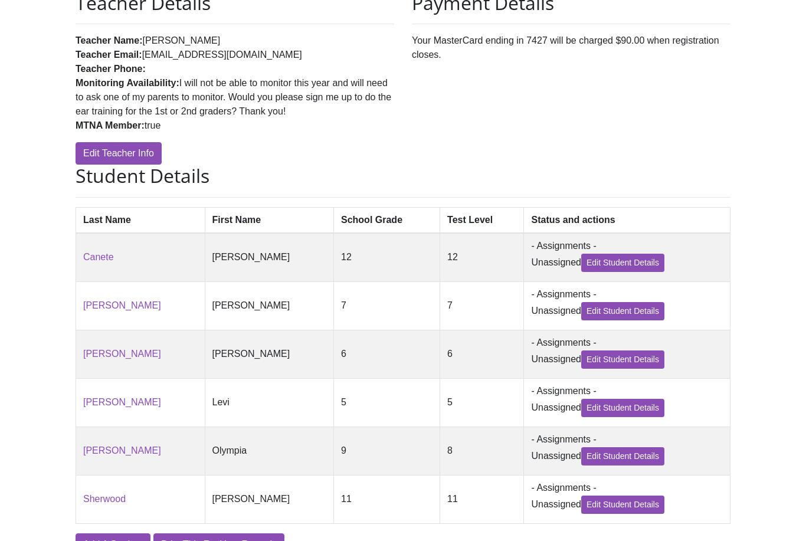
click at [210, 541] on link "Print This For Your Records" at bounding box center [218, 545] width 131 height 22
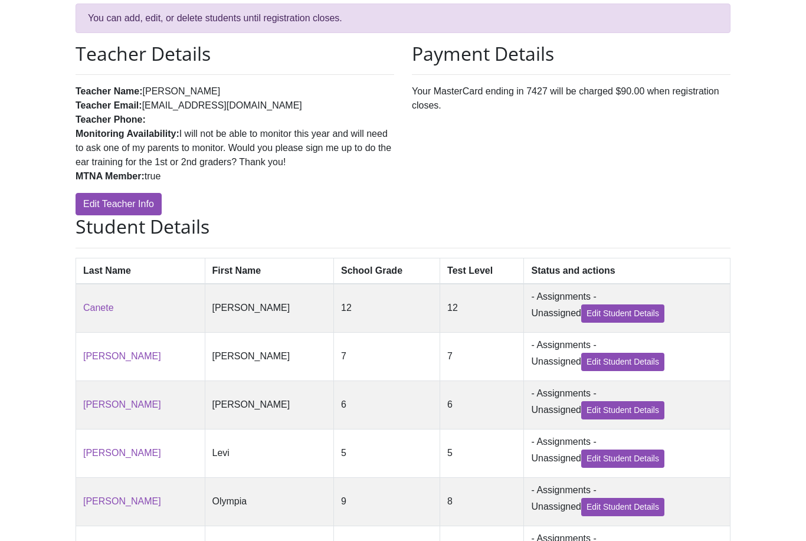
scroll to position [0, 0]
